Goal: Information Seeking & Learning: Learn about a topic

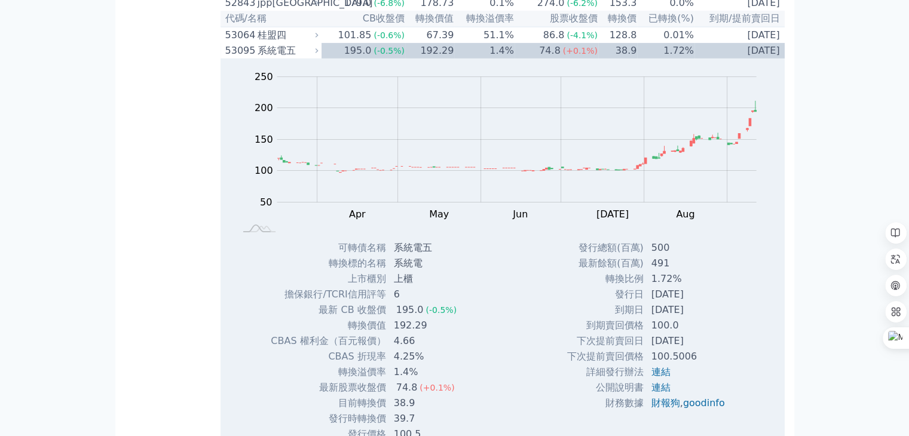
scroll to position [2174, 0]
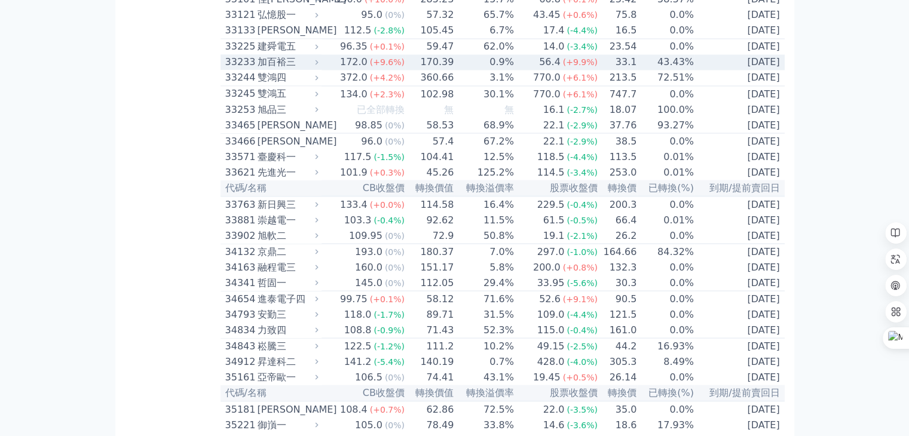
click at [591, 69] on div "(+9.9%)" at bounding box center [580, 62] width 35 height 14
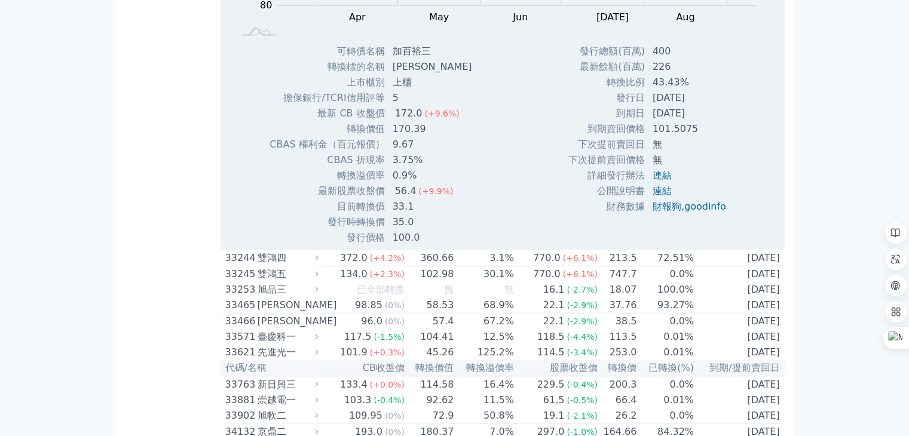
scroll to position [2413, 0]
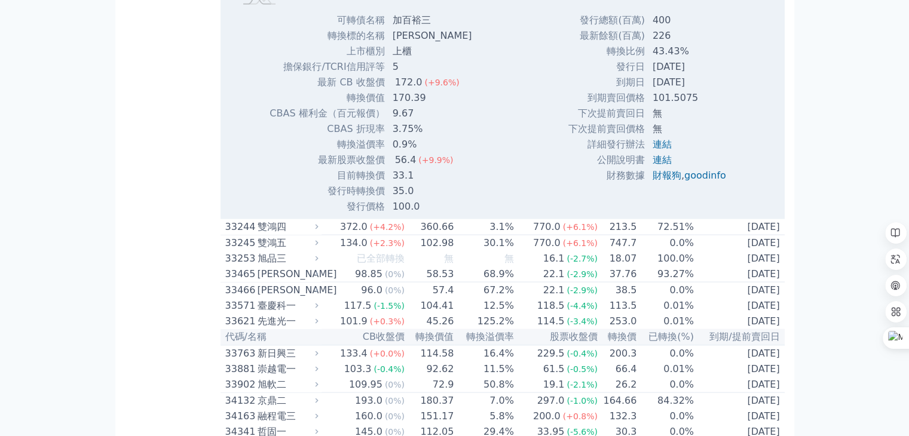
drag, startPoint x: 710, startPoint y: 241, endPoint x: 649, endPoint y: 241, distance: 60.9
click at [649, 90] on td "[DATE]" at bounding box center [690, 83] width 90 height 16
drag, startPoint x: 395, startPoint y: 314, endPoint x: 412, endPoint y: 315, distance: 17.4
click at [412, 167] on div "56.4" at bounding box center [405, 160] width 26 height 14
drag, startPoint x: 394, startPoint y: 333, endPoint x: 411, endPoint y: 333, distance: 16.7
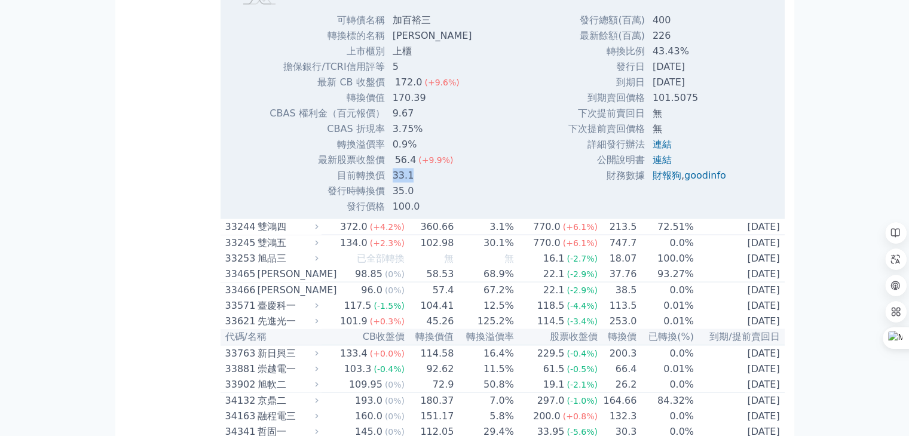
click at [411, 183] on td "33.1" at bounding box center [433, 176] width 96 height 16
click at [549, 203] on div "Zoom Out 100 40 60 80 100 120 140 160 180 200 L Mar Apr May Jun [DATE] Aug Sep …" at bounding box center [502, 23] width 564 height 384
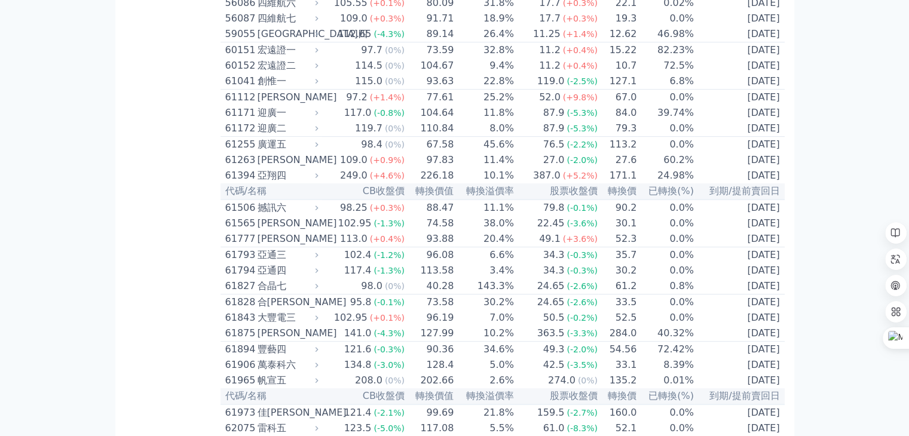
scroll to position [7061, 0]
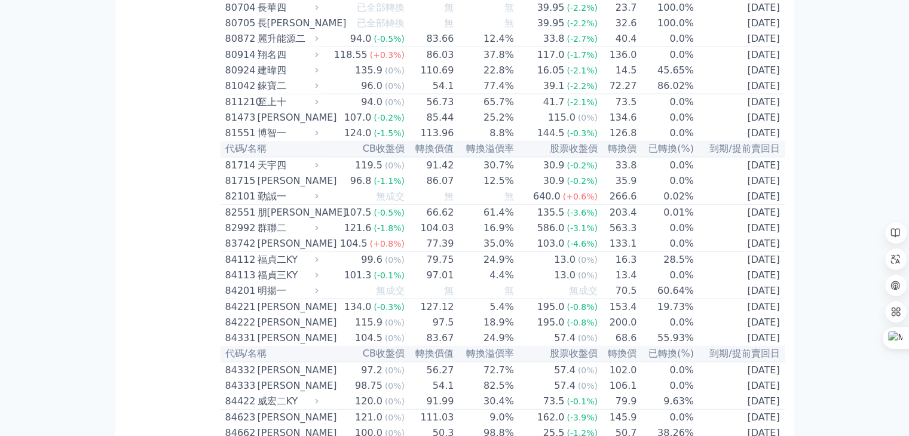
scroll to position [7300, 0]
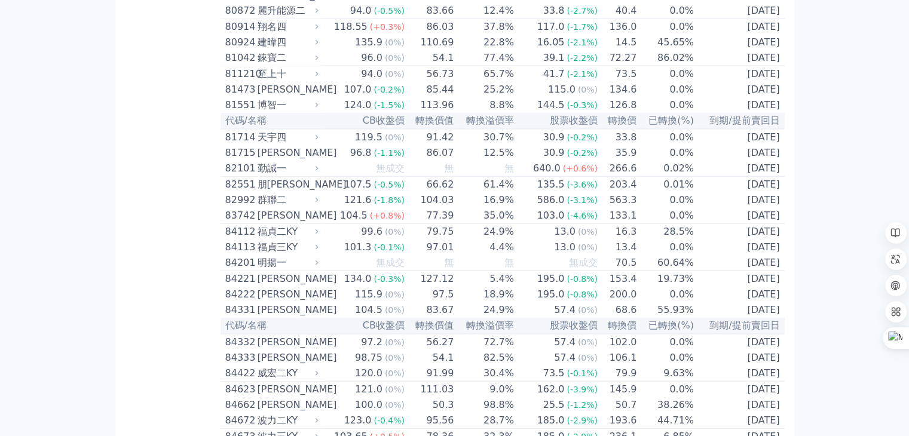
drag, startPoint x: 392, startPoint y: 344, endPoint x: 420, endPoint y: 344, distance: 28.1
